Goal: Communication & Community: Share content

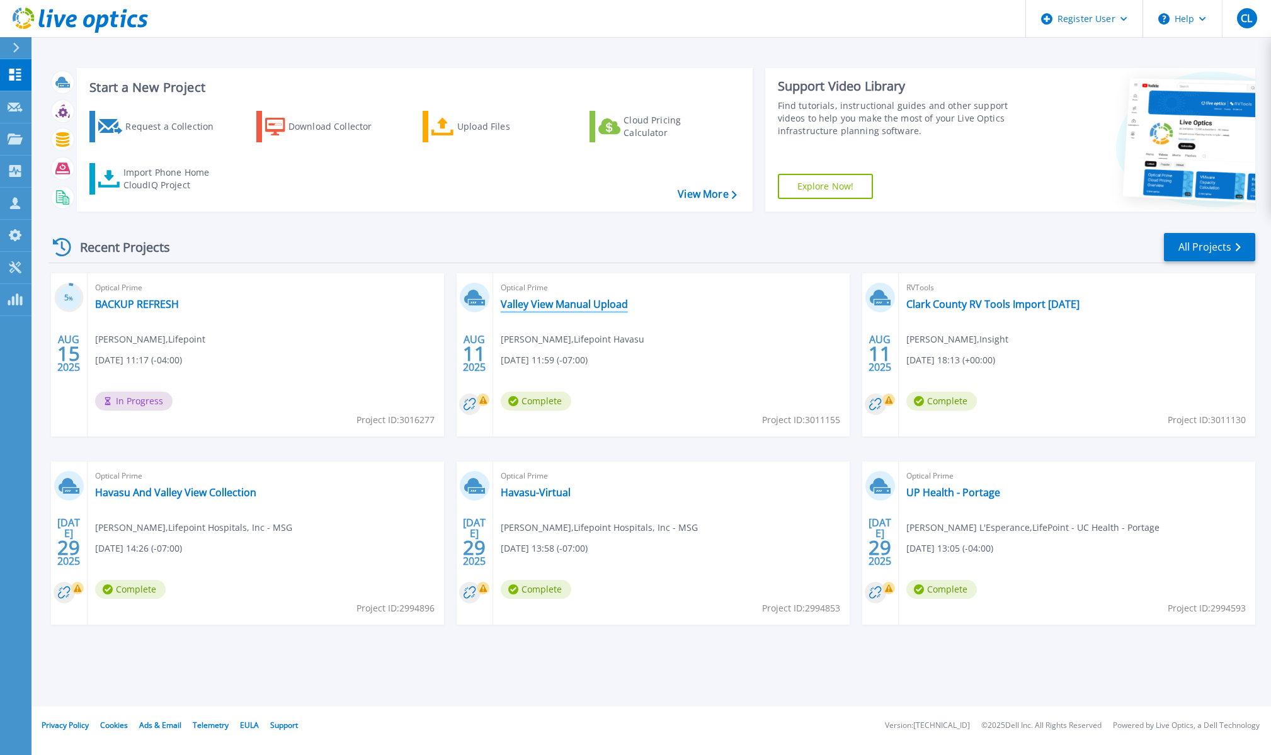
click at [592, 302] on link "Valley View Manual Upload" at bounding box center [564, 304] width 127 height 13
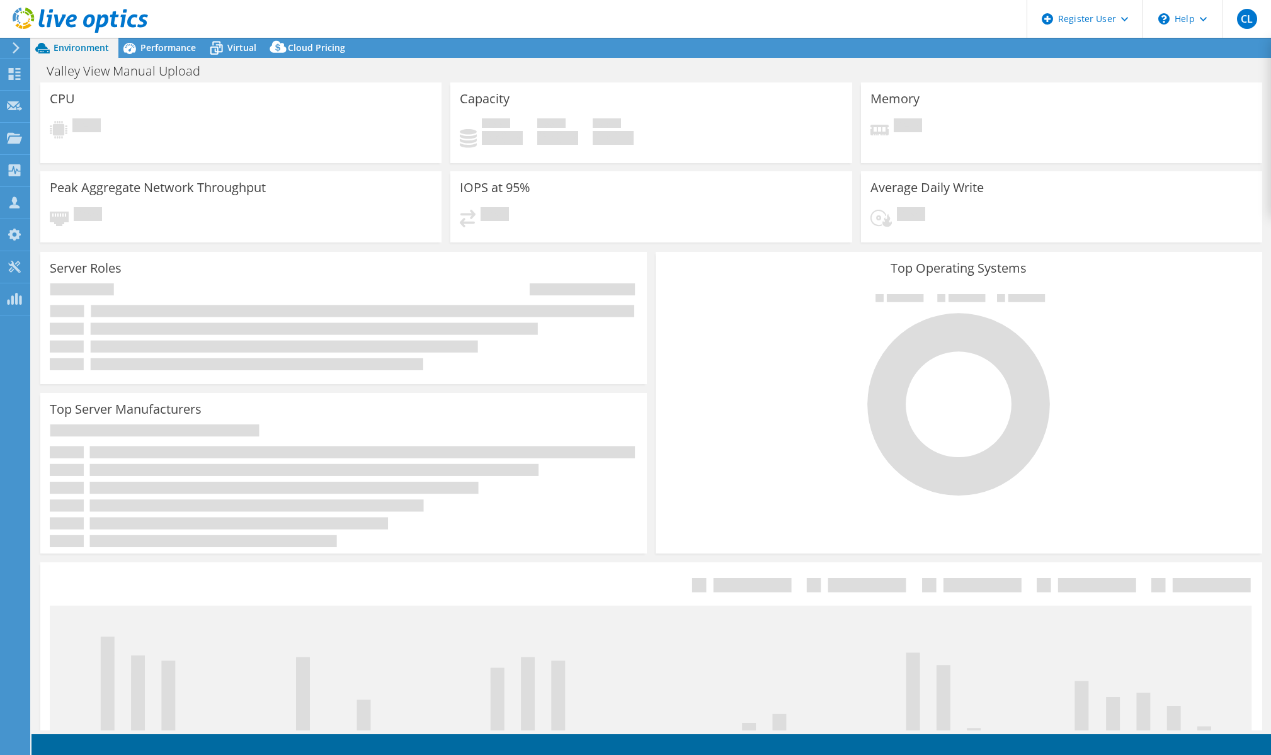
select select "USD"
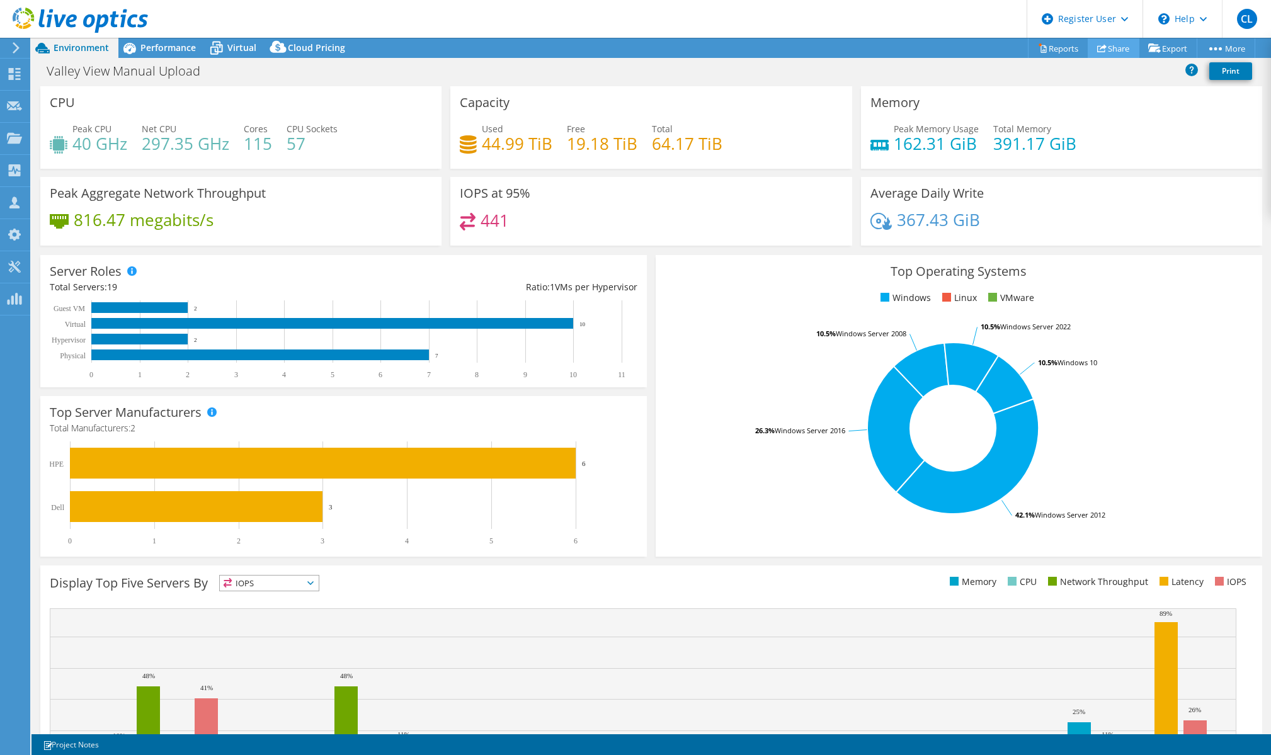
click at [1114, 47] on link "Share" at bounding box center [1113, 48] width 52 height 20
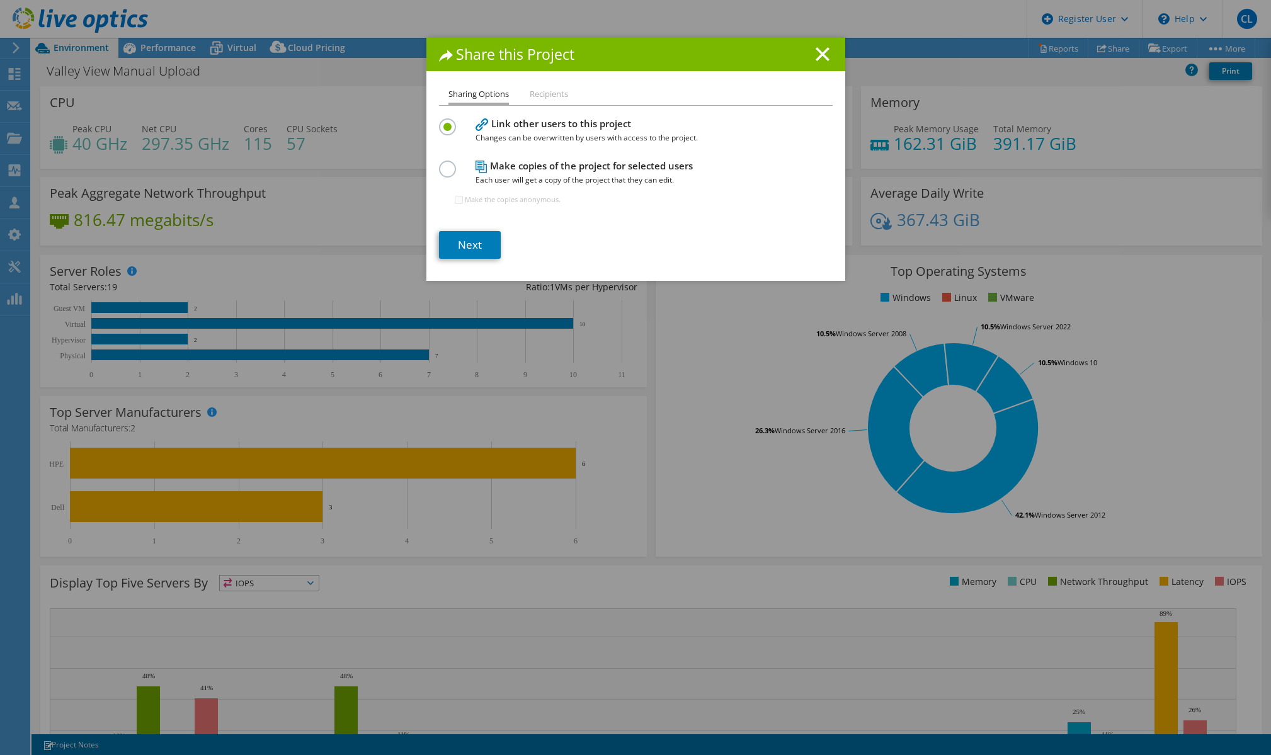
click at [446, 164] on label at bounding box center [450, 162] width 22 height 3
click at [0, 0] on input "radio" at bounding box center [0, 0] width 0 height 0
drag, startPoint x: 475, startPoint y: 243, endPoint x: 479, endPoint y: 251, distance: 9.0
click at [475, 244] on link "Next" at bounding box center [470, 245] width 62 height 28
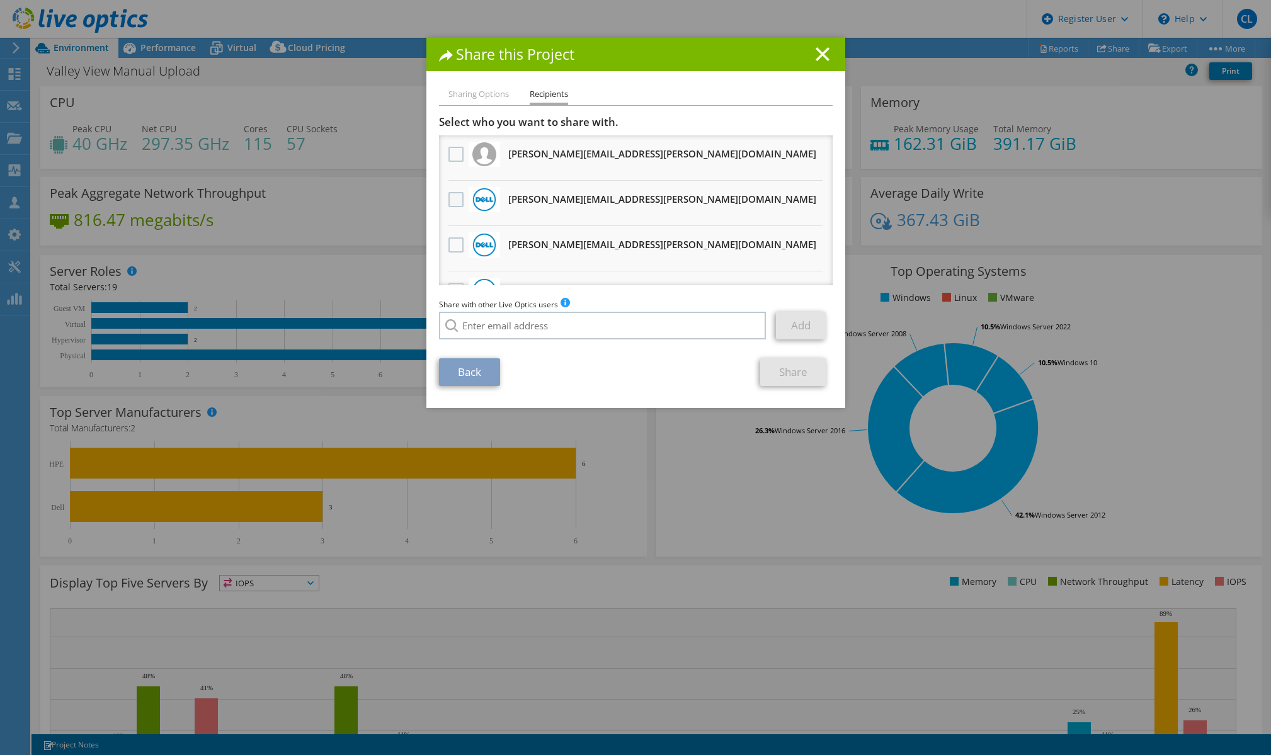
click at [453, 202] on label at bounding box center [457, 199] width 18 height 15
click at [0, 0] on input "checkbox" at bounding box center [0, 0] width 0 height 0
click at [790, 369] on link "Share" at bounding box center [793, 372] width 66 height 28
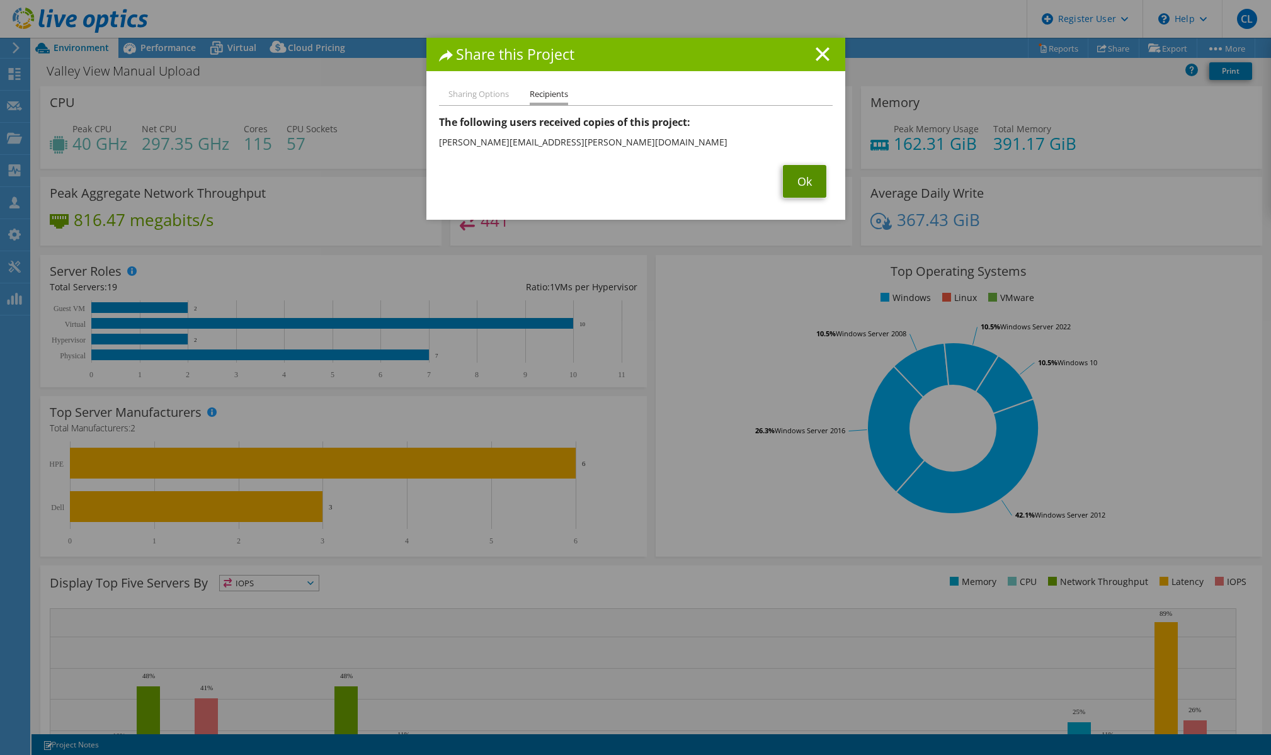
click at [812, 179] on link "Ok" at bounding box center [804, 181] width 43 height 33
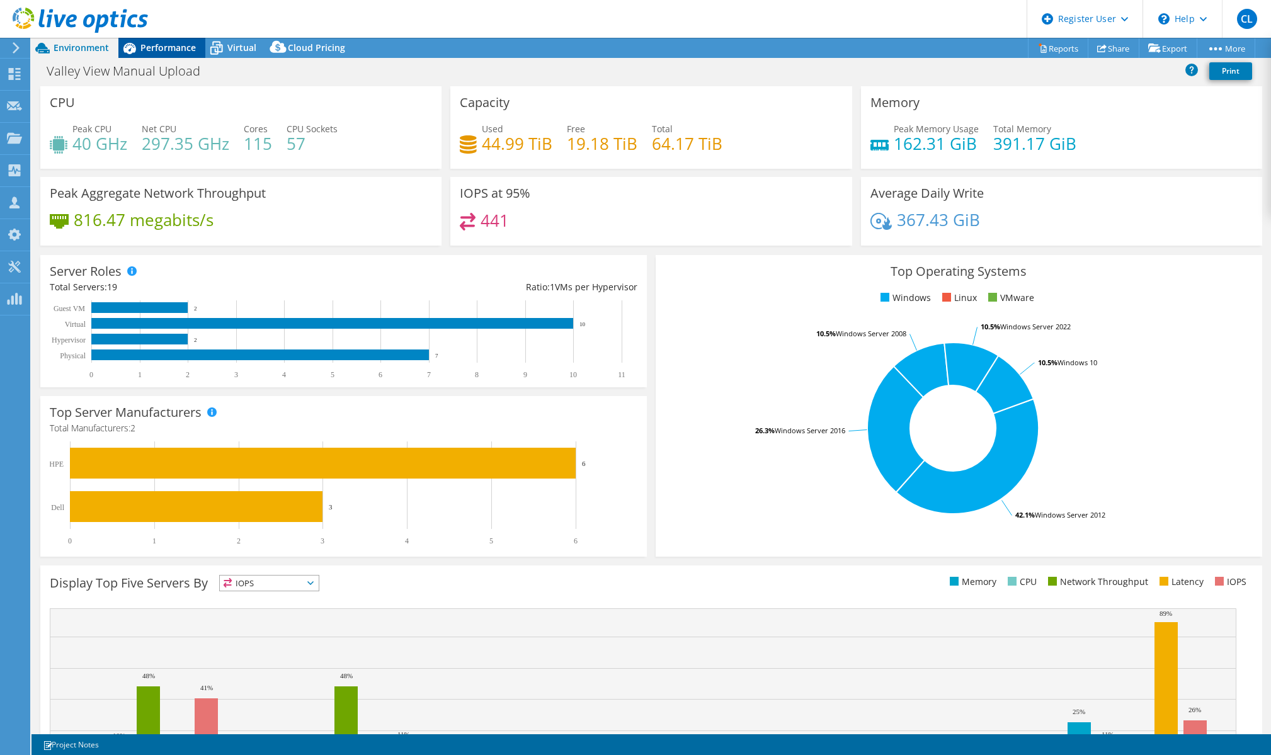
click at [182, 45] on span "Performance" at bounding box center [167, 48] width 55 height 12
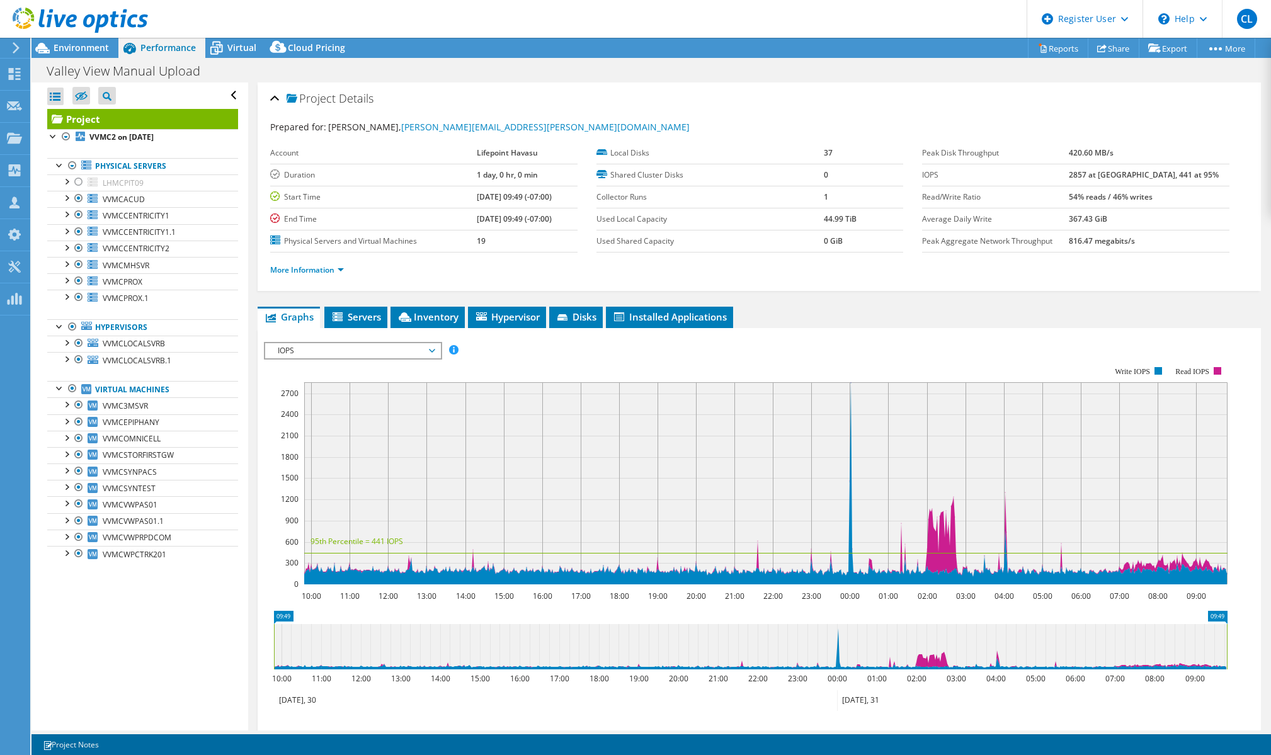
click at [791, 83] on div "Project Details Prepared for: [PERSON_NAME], [PERSON_NAME][EMAIL_ADDRESS][PERSO…" at bounding box center [759, 186] width 1003 height 208
click at [600, 94] on div "Project Details" at bounding box center [759, 99] width 978 height 27
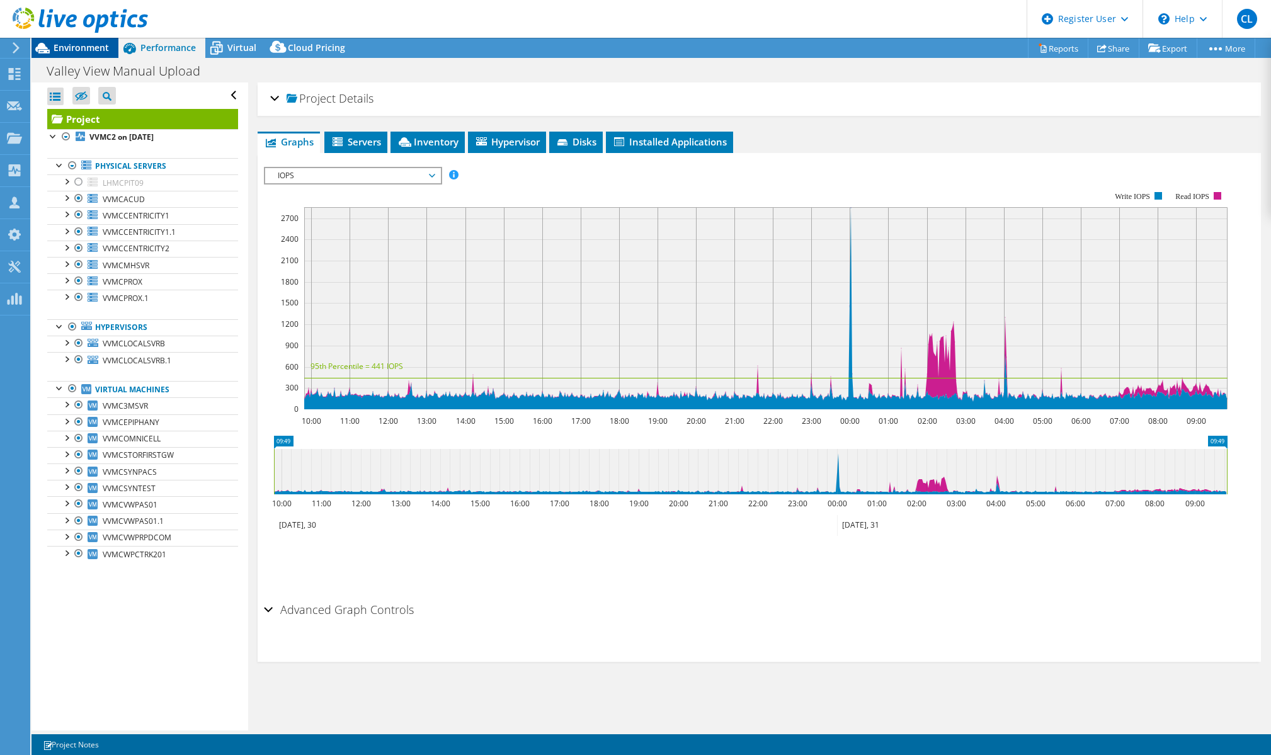
click at [98, 45] on span "Environment" at bounding box center [81, 48] width 55 height 12
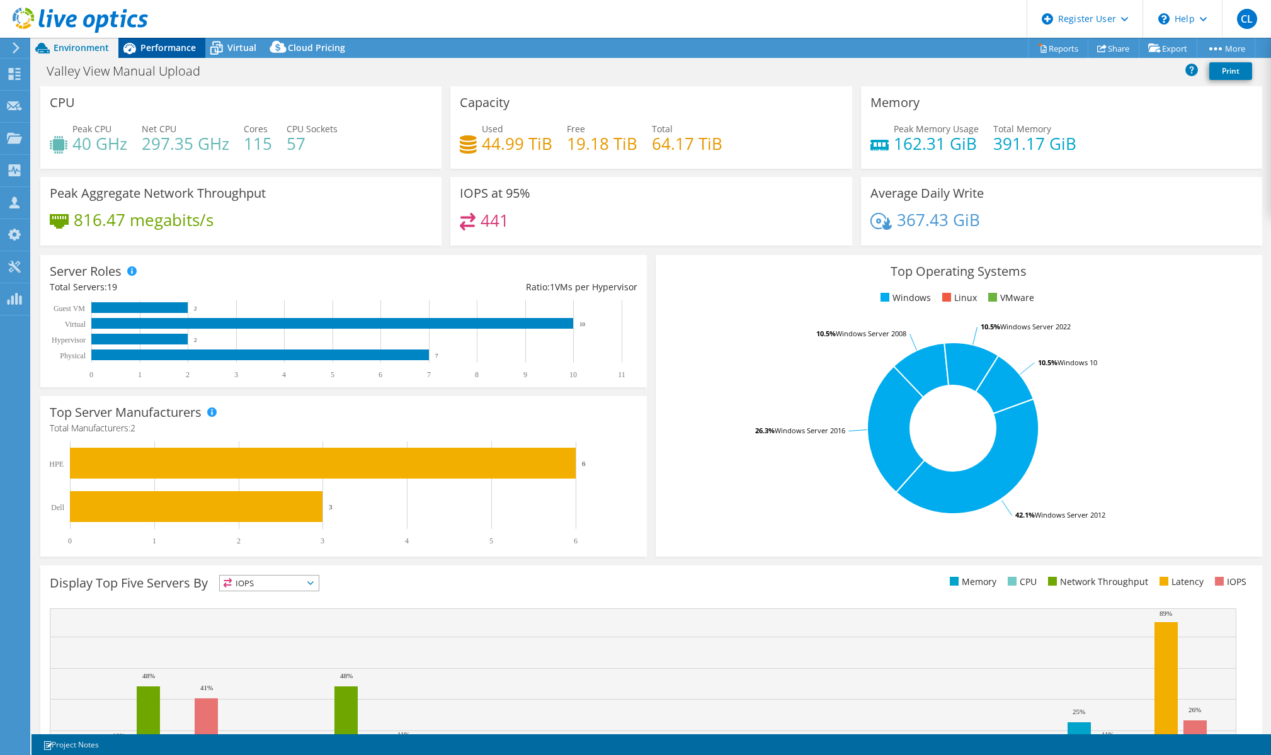
click at [167, 47] on span "Performance" at bounding box center [167, 48] width 55 height 12
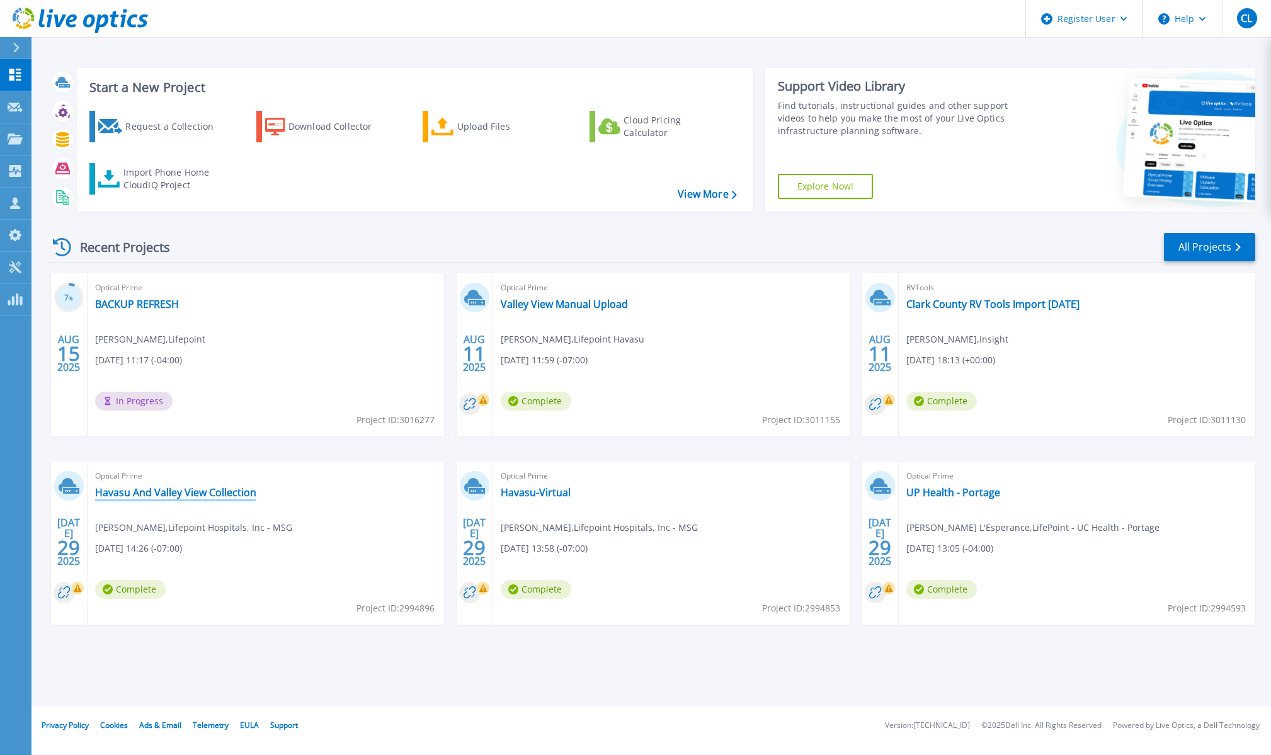
click at [194, 492] on link "Havasu And Valley View Collection" at bounding box center [175, 492] width 161 height 13
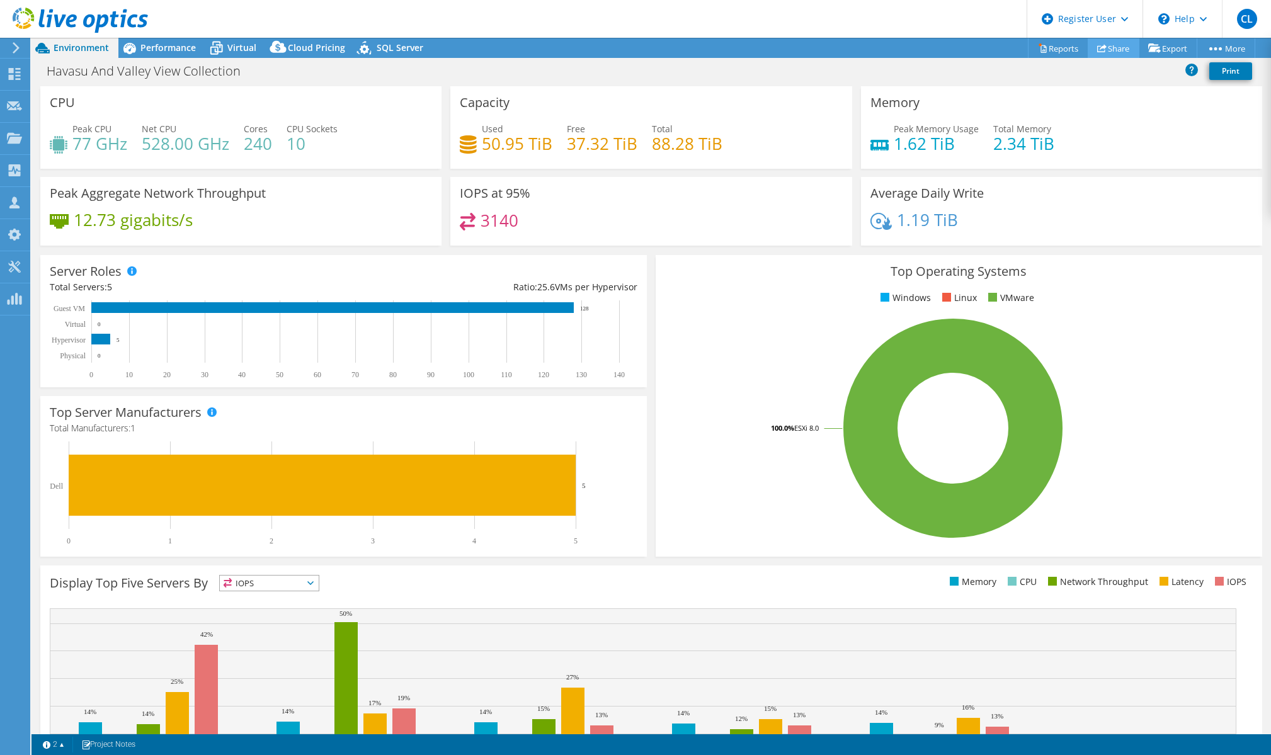
click at [1116, 48] on link "Share" at bounding box center [1113, 48] width 52 height 20
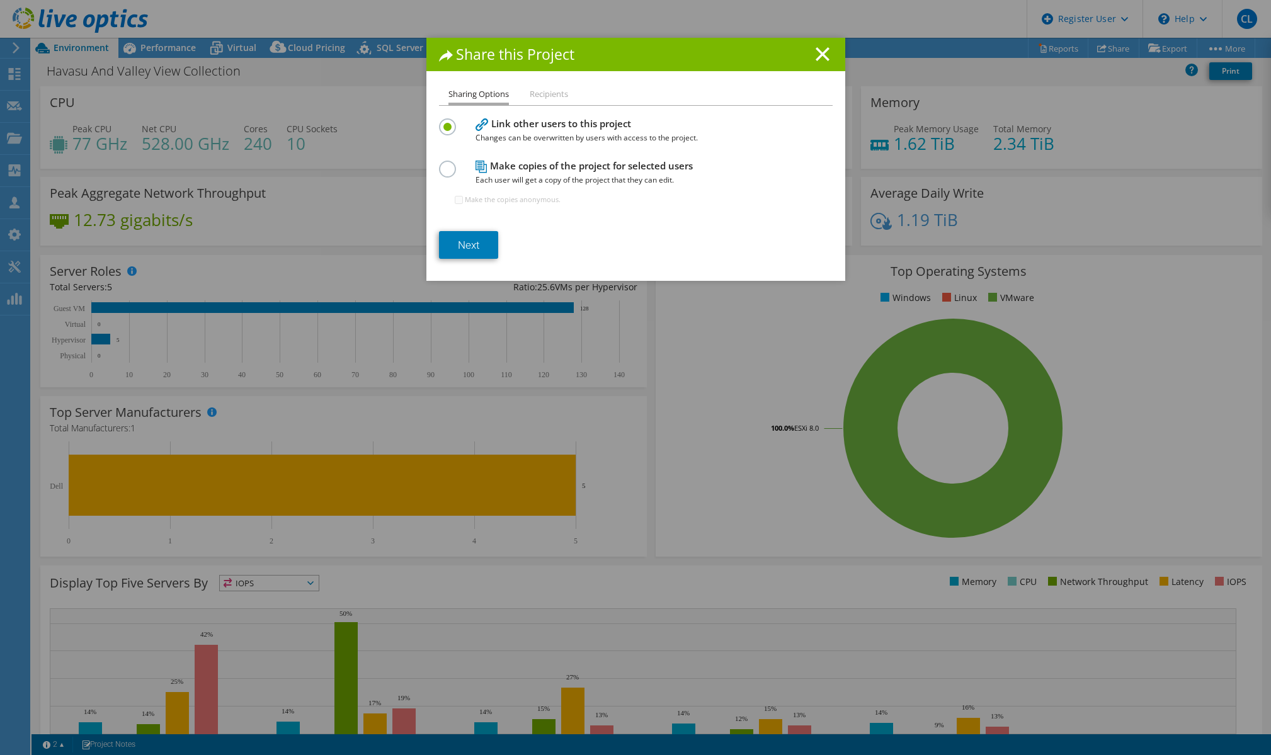
click at [439, 164] on label at bounding box center [450, 162] width 22 height 3
click at [0, 0] on input "radio" at bounding box center [0, 0] width 0 height 0
click at [455, 246] on link "Next" at bounding box center [468, 245] width 59 height 28
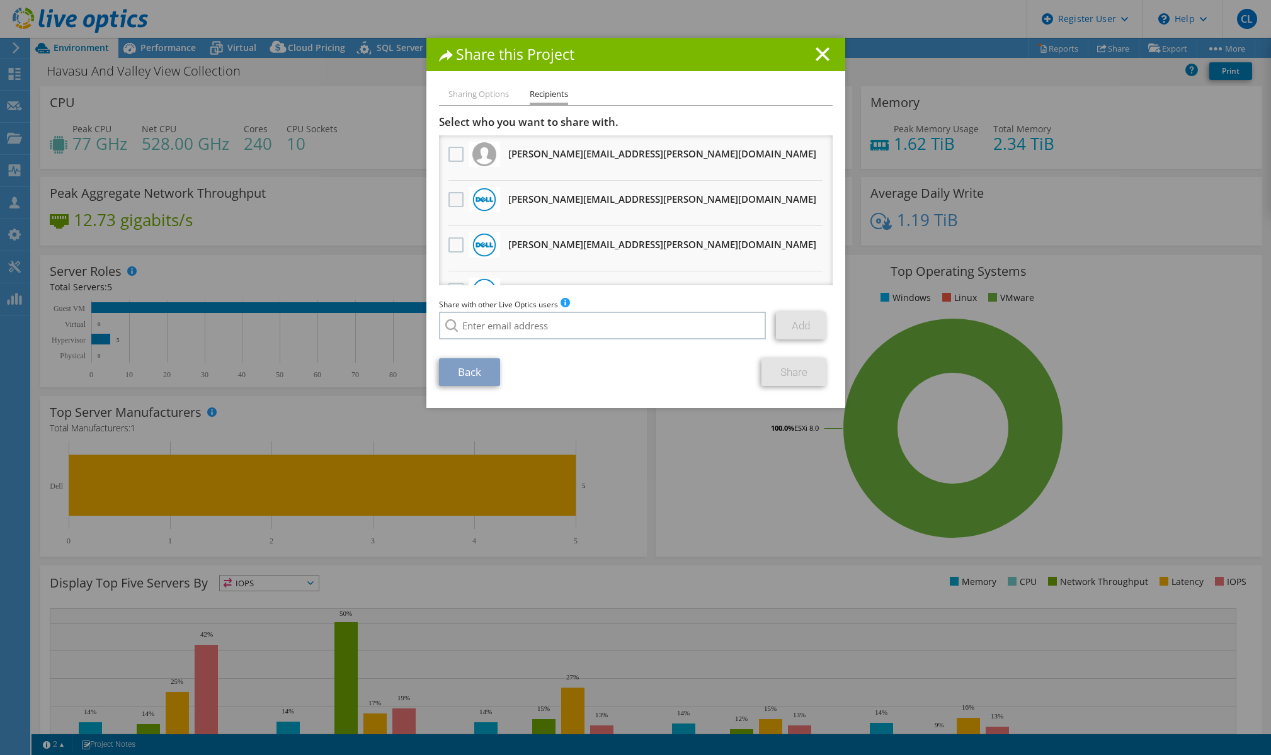
click at [451, 194] on label at bounding box center [457, 199] width 18 height 15
click at [0, 0] on input "checkbox" at bounding box center [0, 0] width 0 height 0
click at [791, 372] on link "Share" at bounding box center [793, 372] width 65 height 28
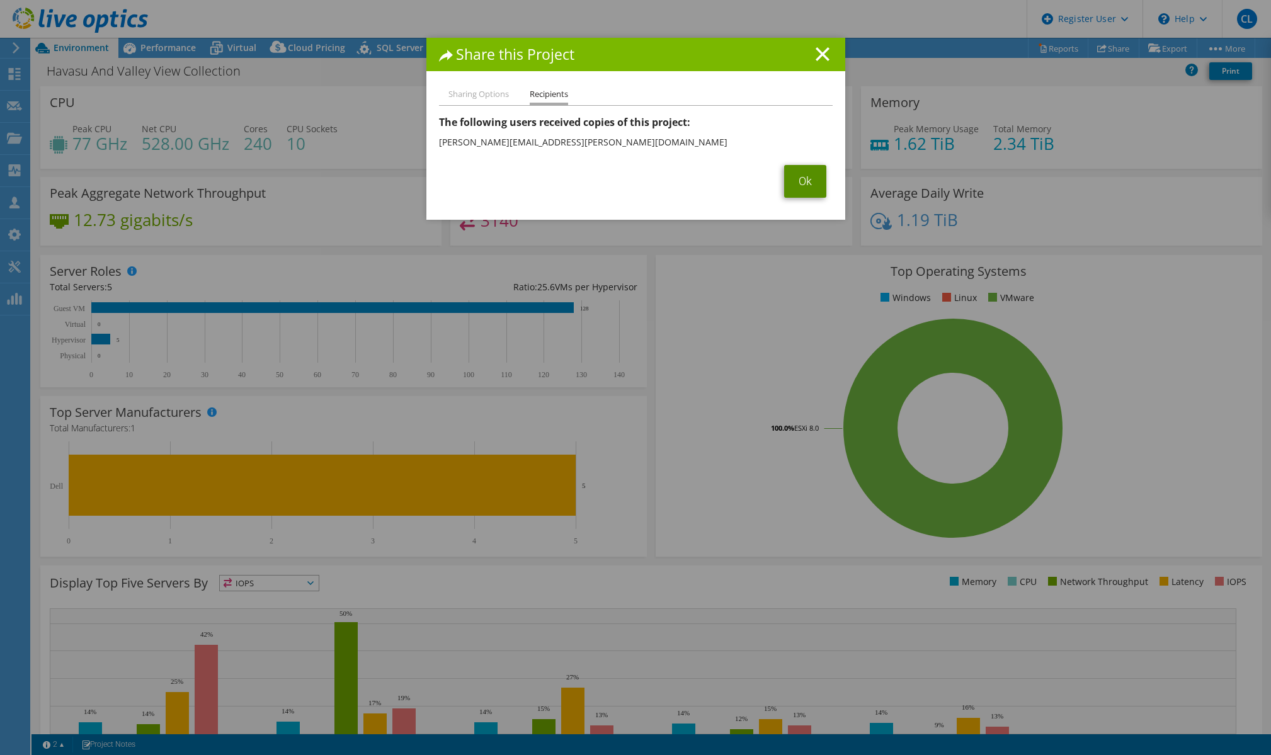
click at [800, 179] on link "Ok" at bounding box center [805, 181] width 42 height 33
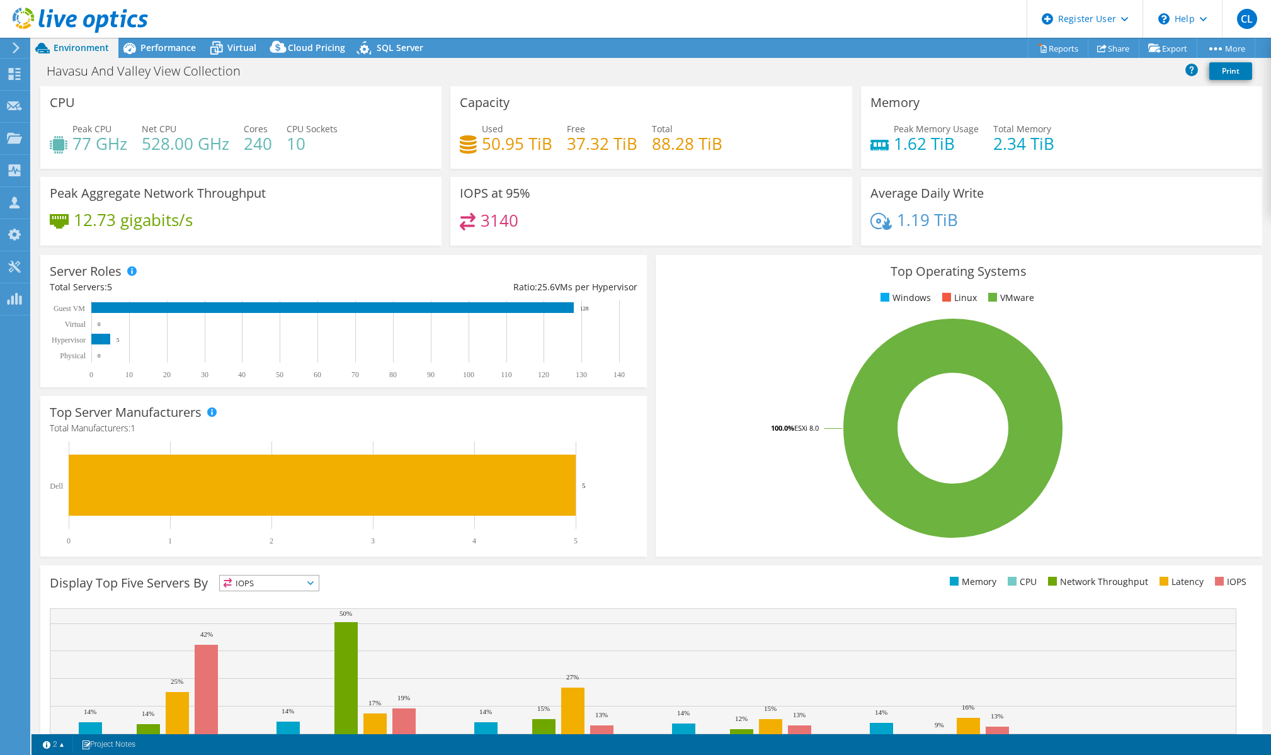
click at [823, 70] on div "Havasu And Valley View Collection Print" at bounding box center [650, 70] width 1239 height 23
